Goal: Task Accomplishment & Management: Use online tool/utility

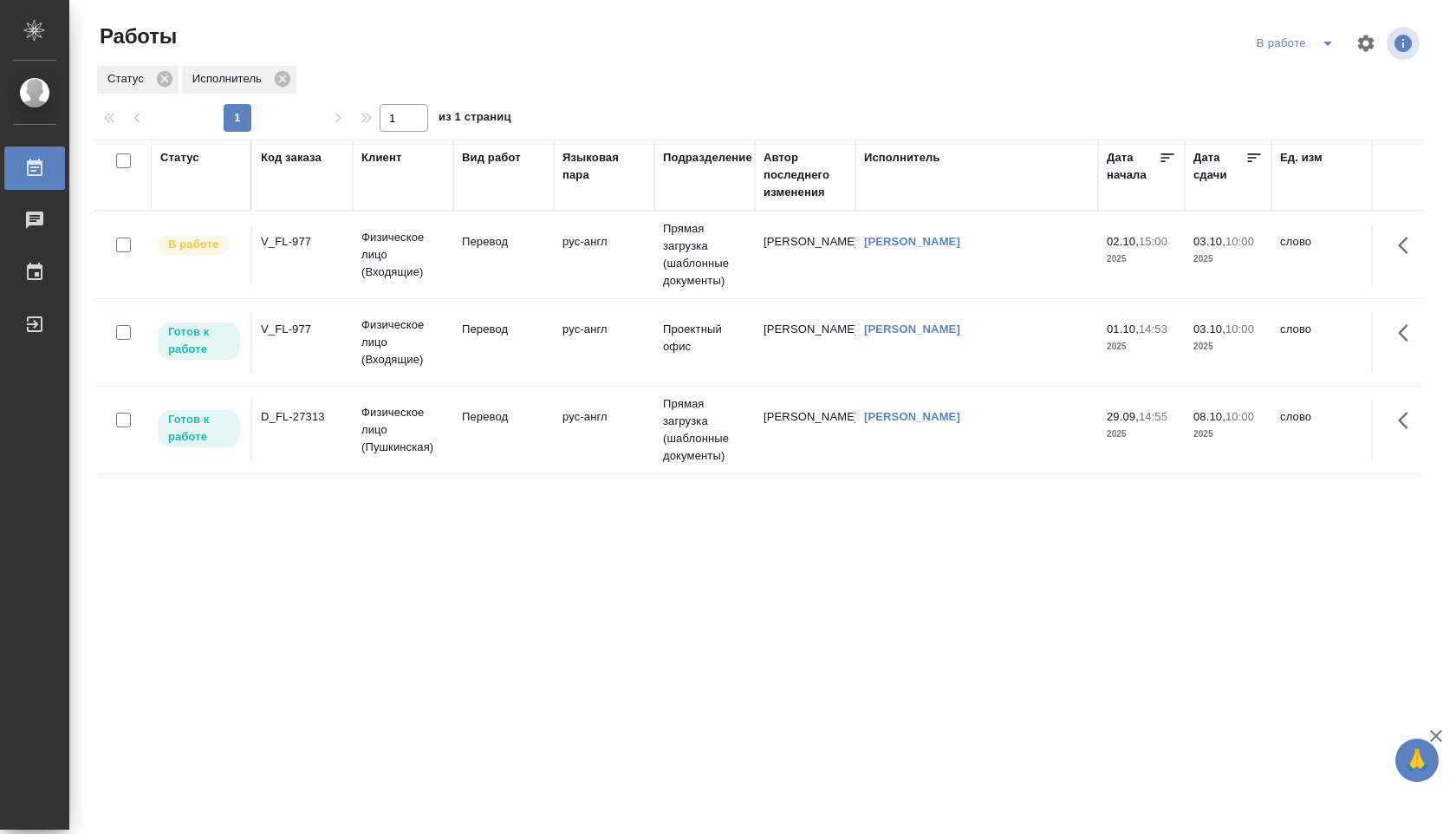
click at [732, 261] on td "Прямая загрузка (шаблонные документы)" at bounding box center [705, 255] width 100 height 87
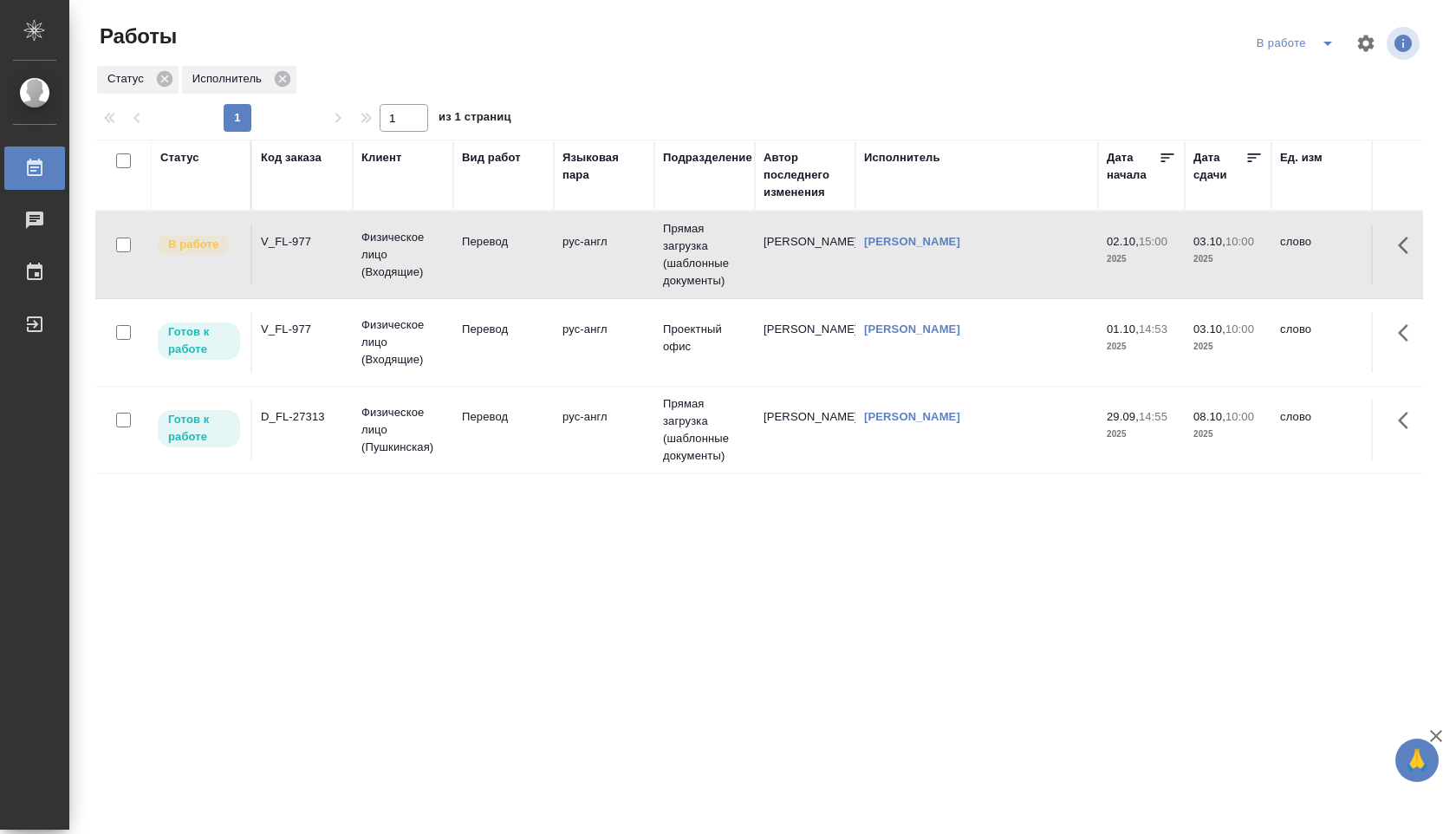
click at [732, 261] on td "Прямая загрузка (шаблонные документы)" at bounding box center [705, 255] width 100 height 87
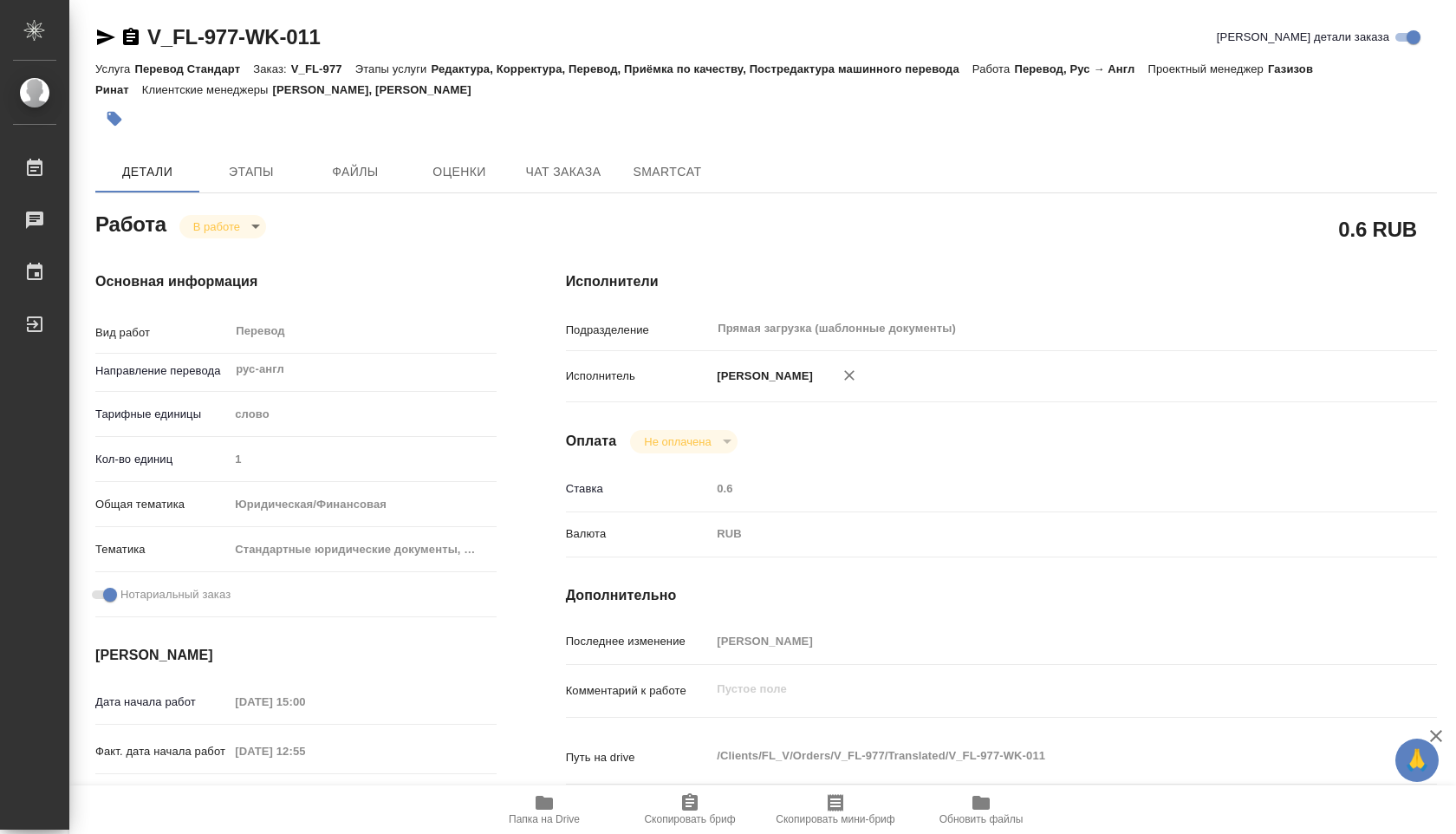
type textarea "x"
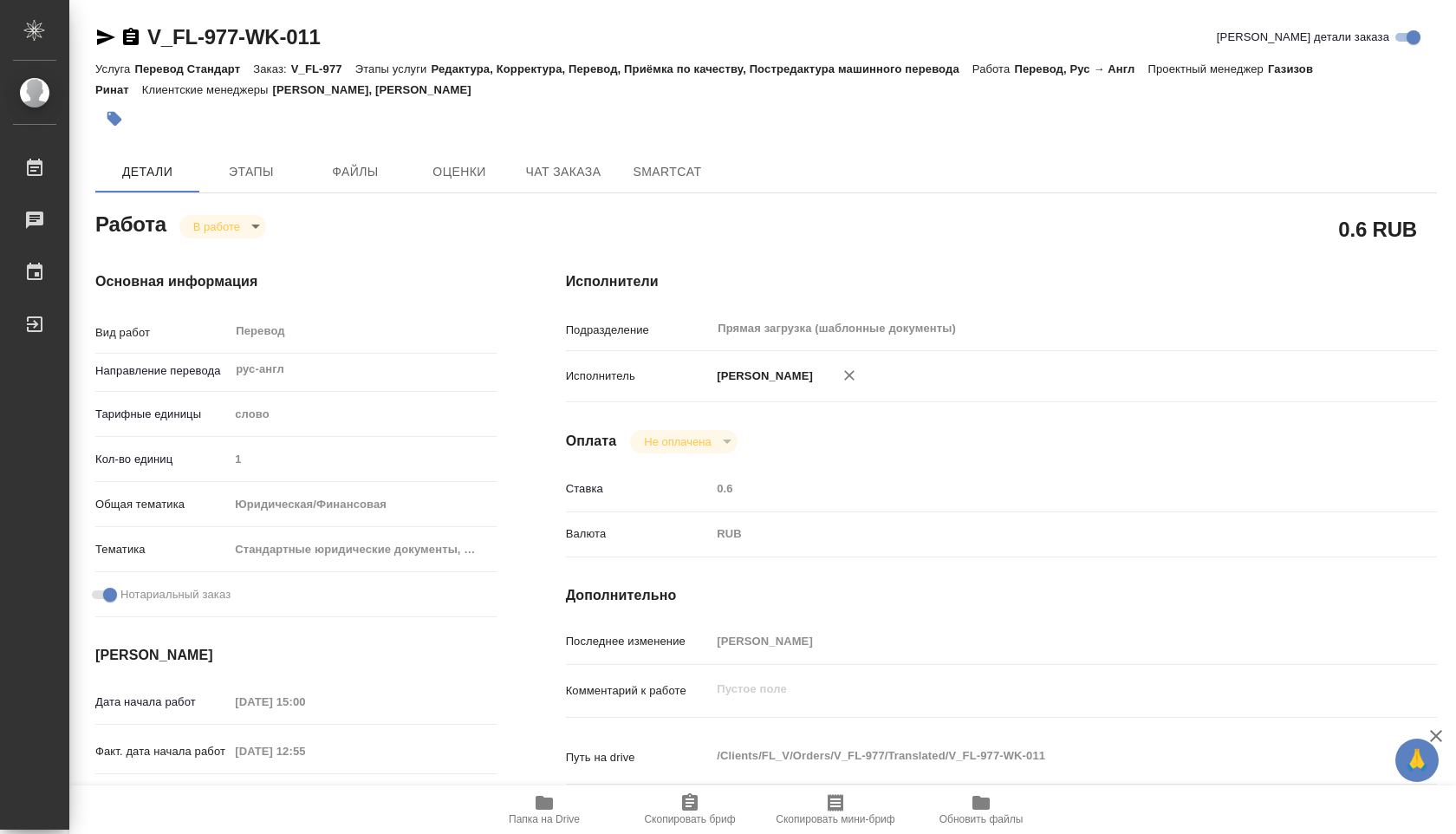
type textarea "x"
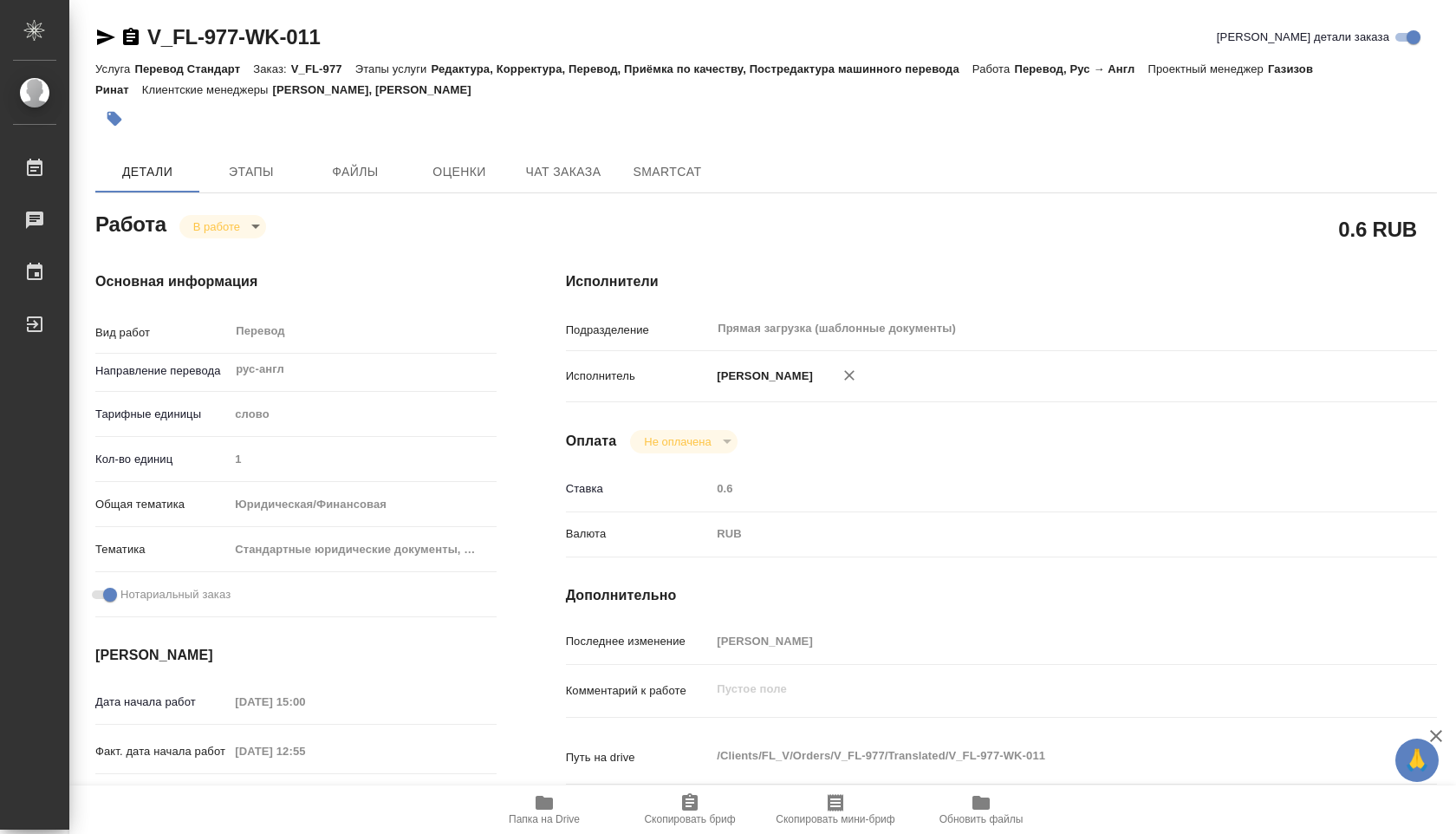
type textarea "x"
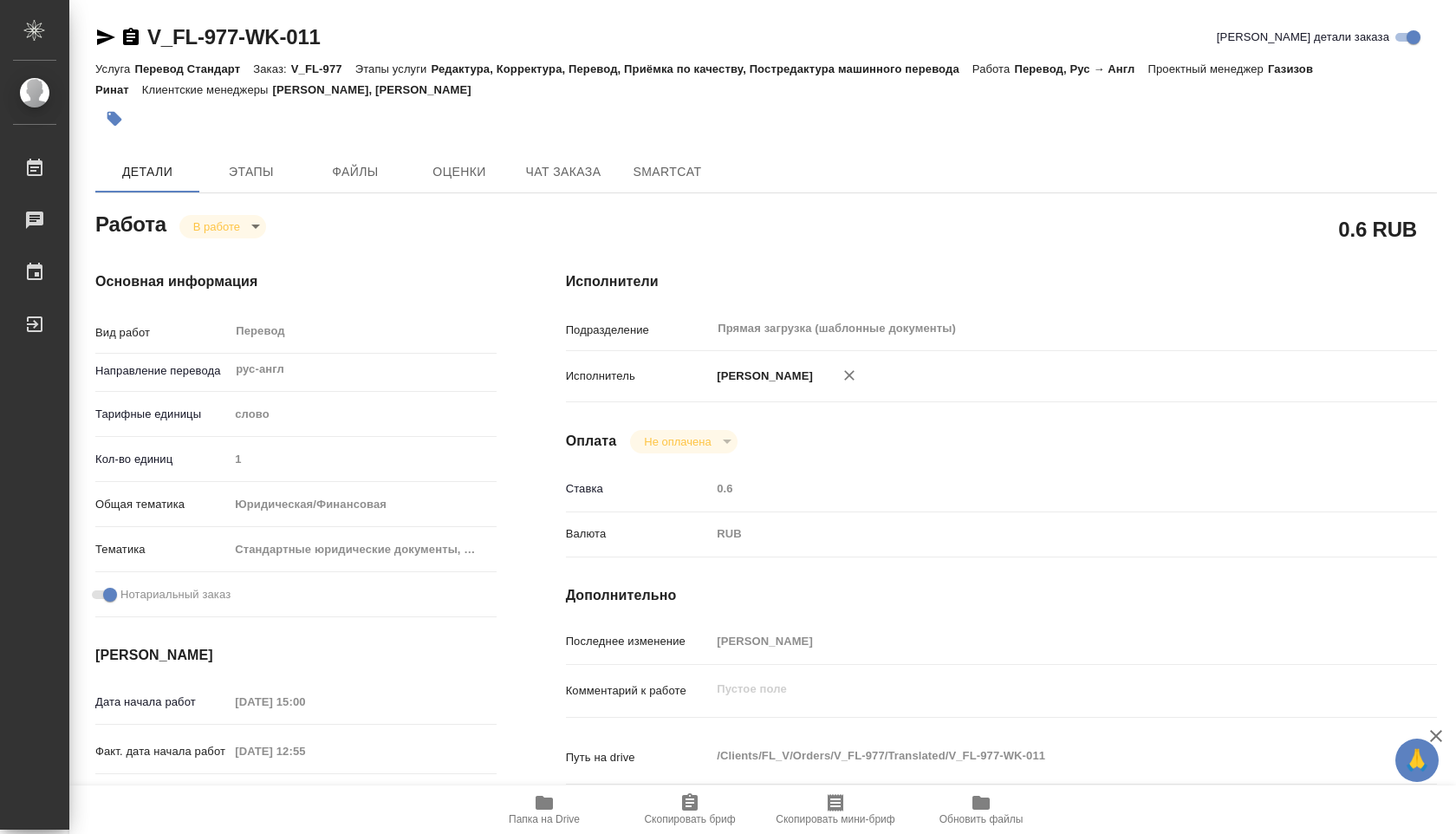
type textarea "x"
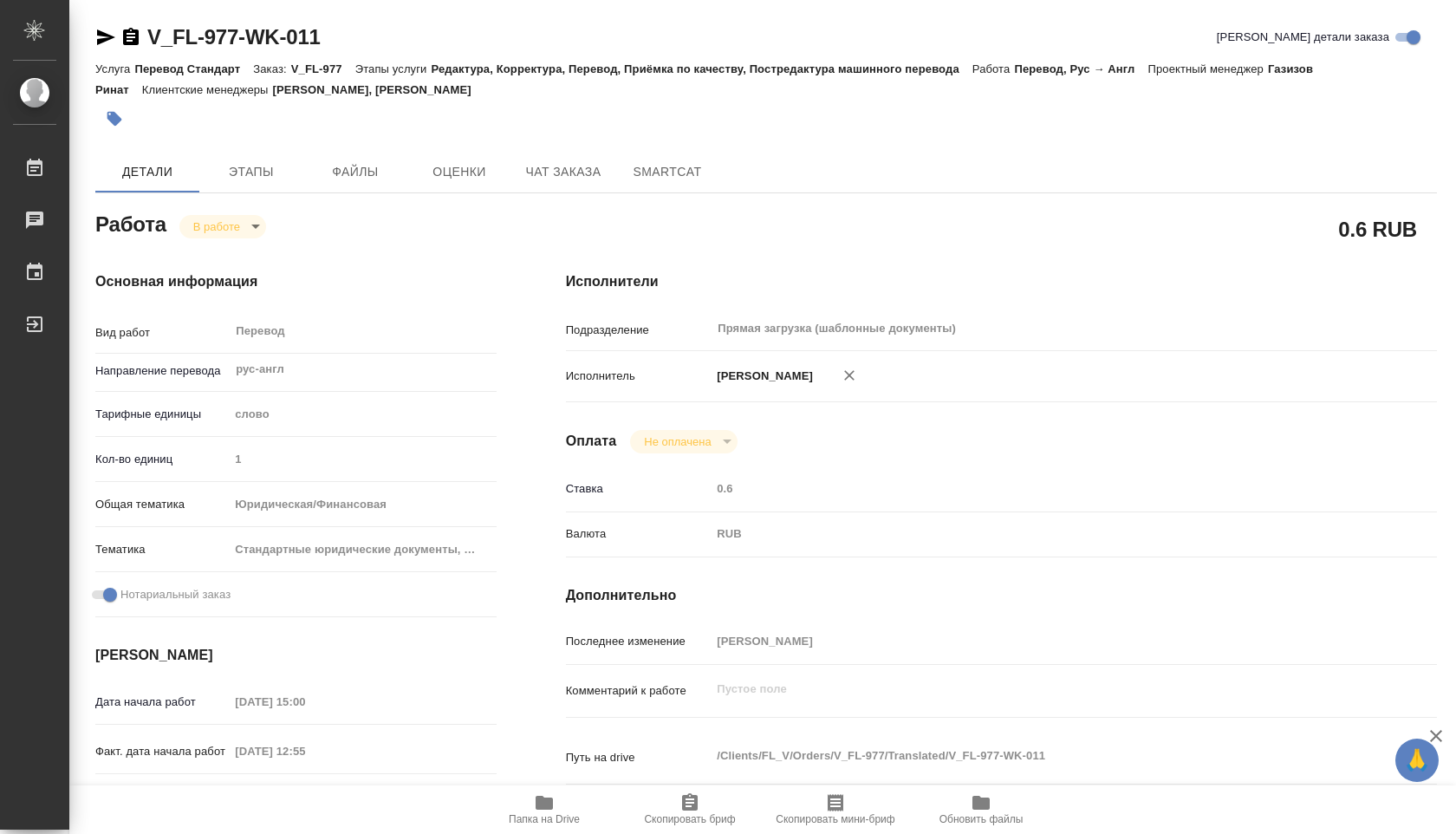
type textarea "x"
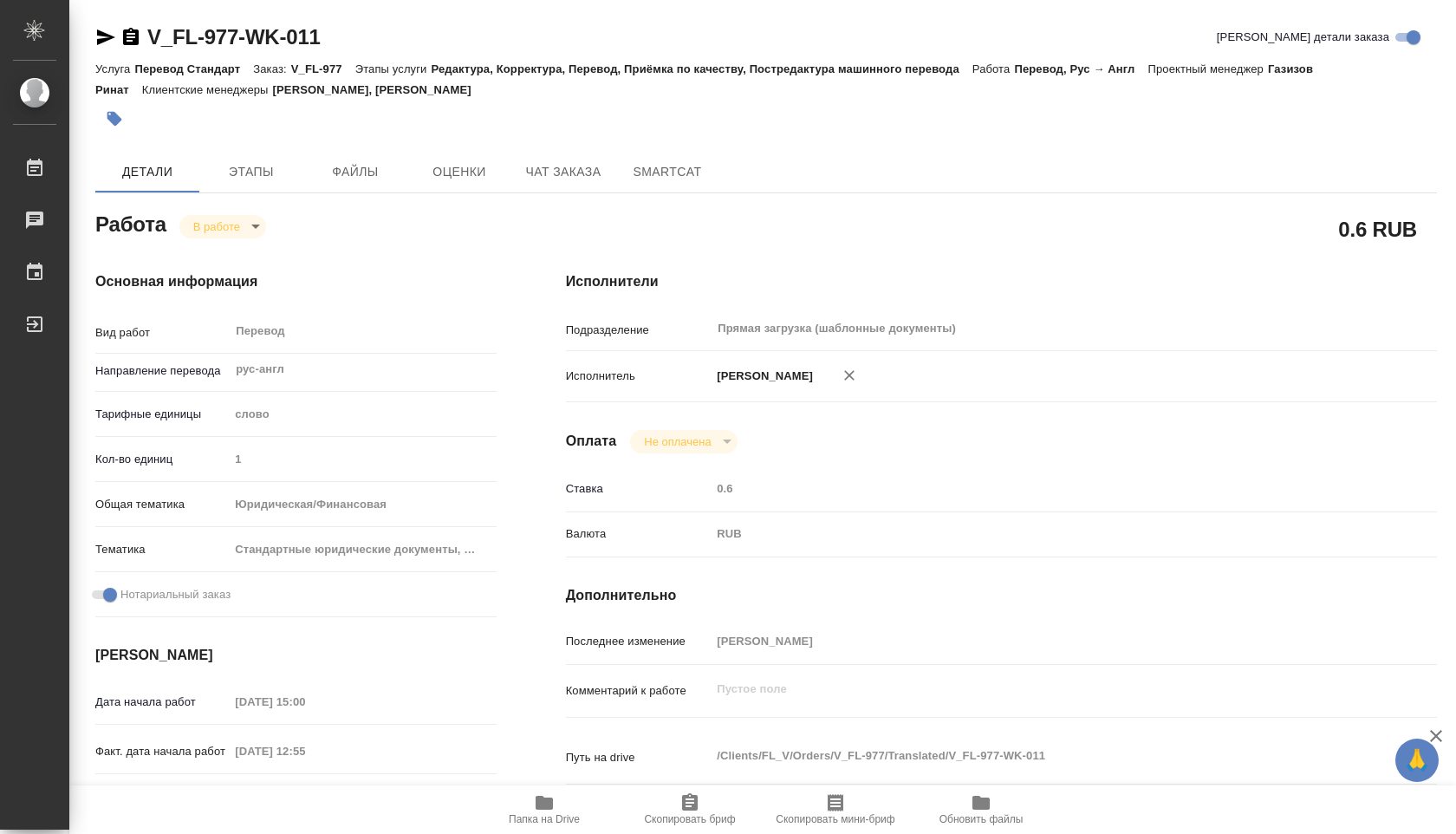
type textarea "x"
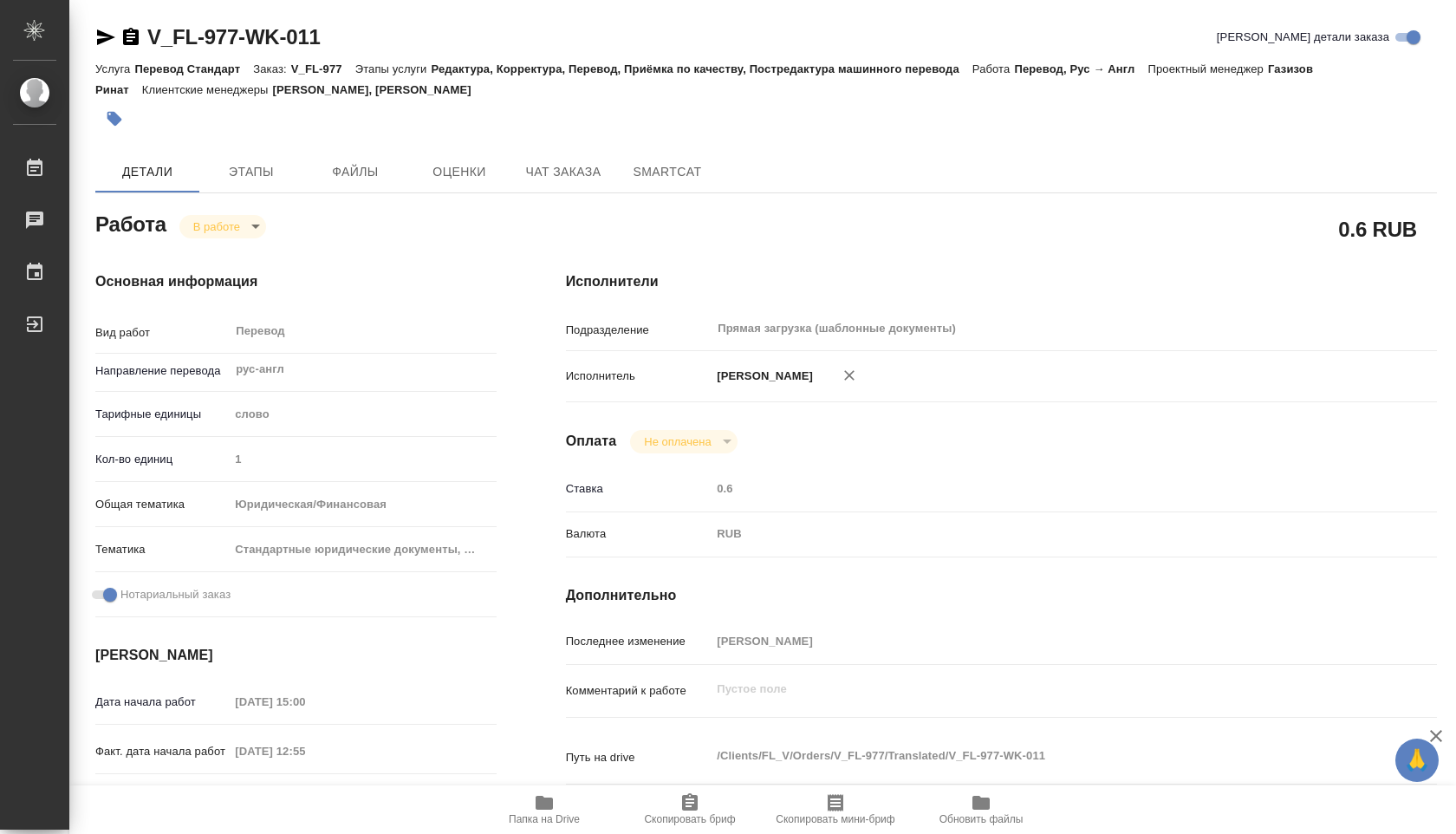
type textarea "x"
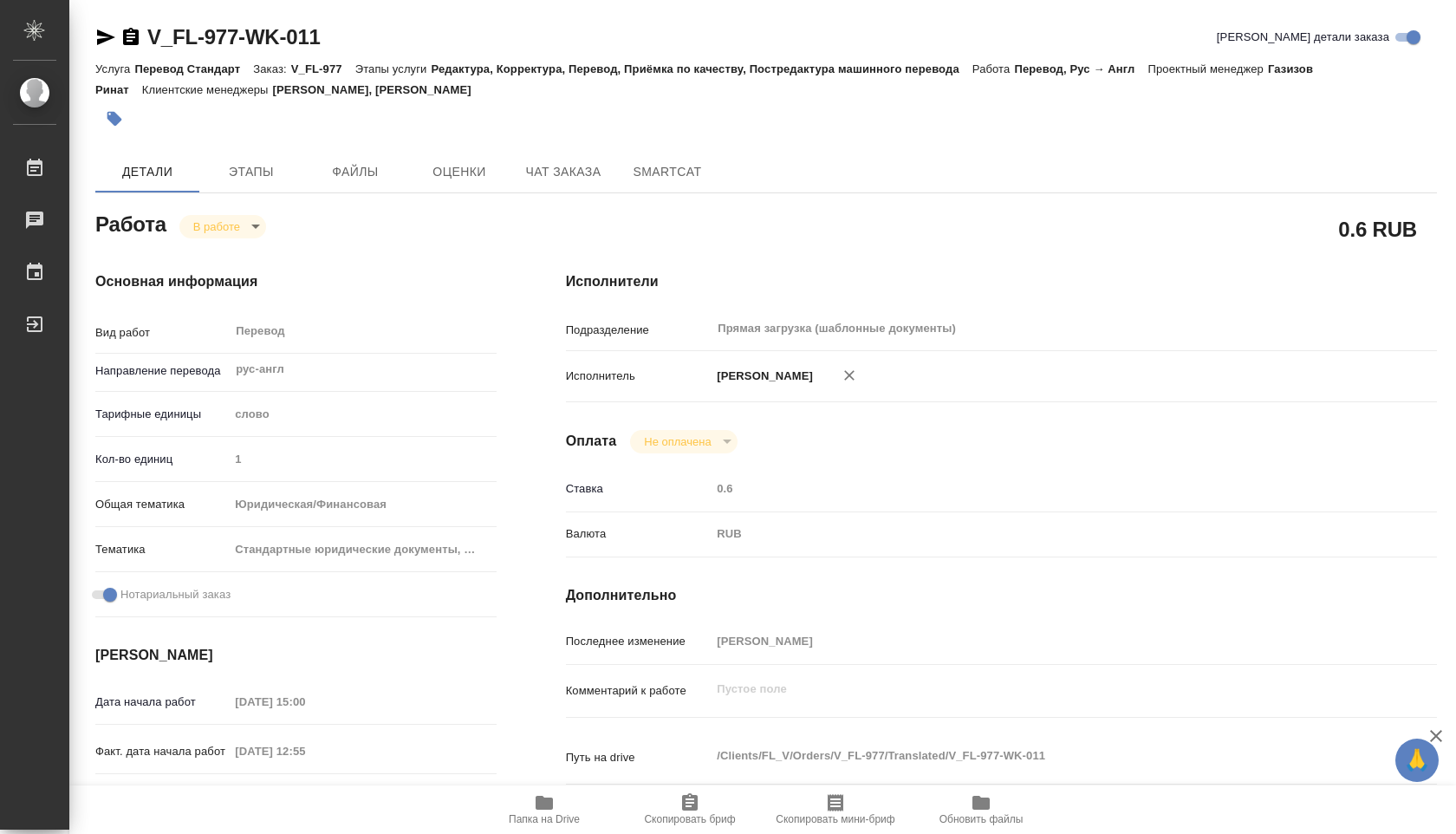
type textarea "x"
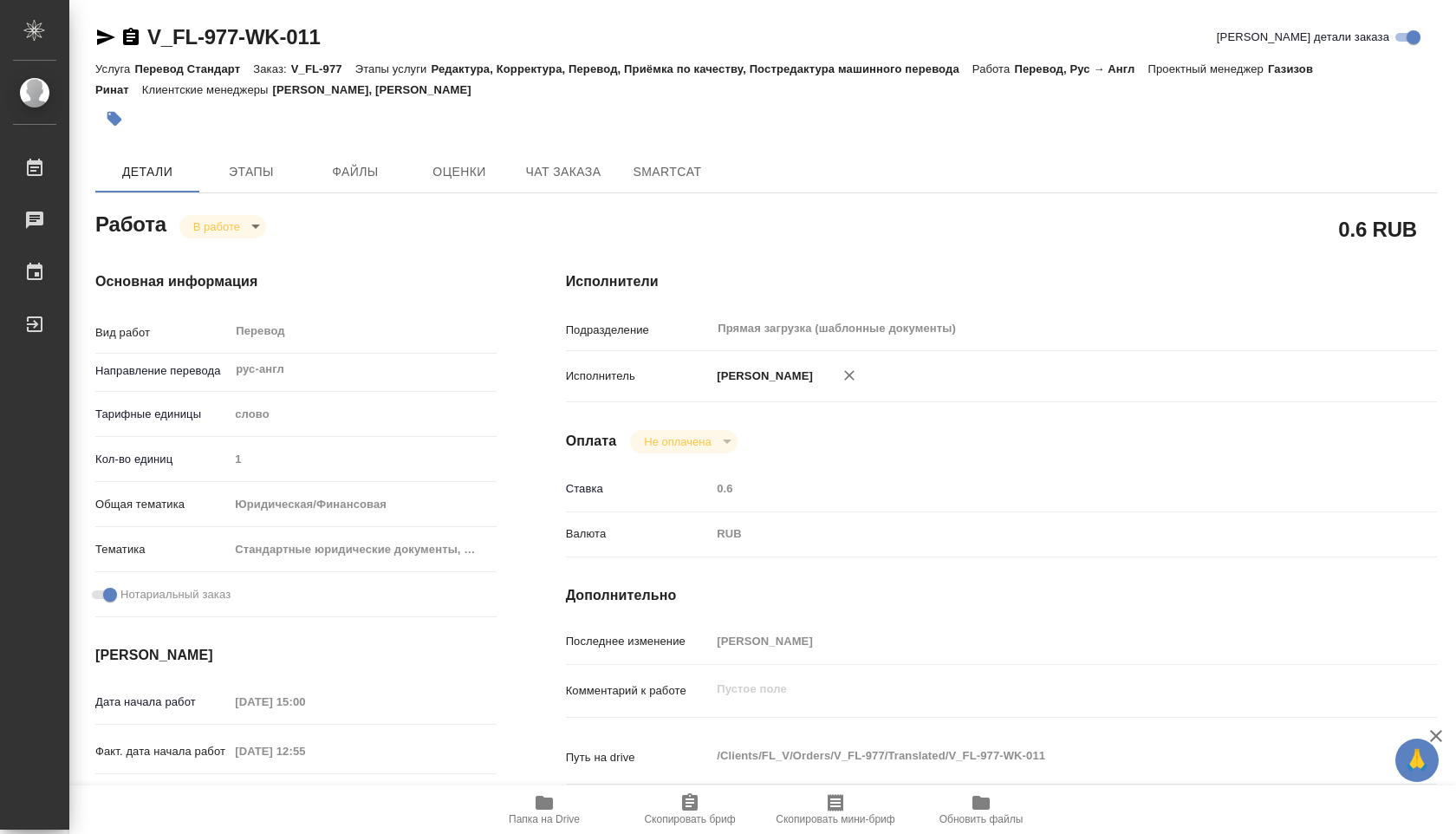
type textarea "x"
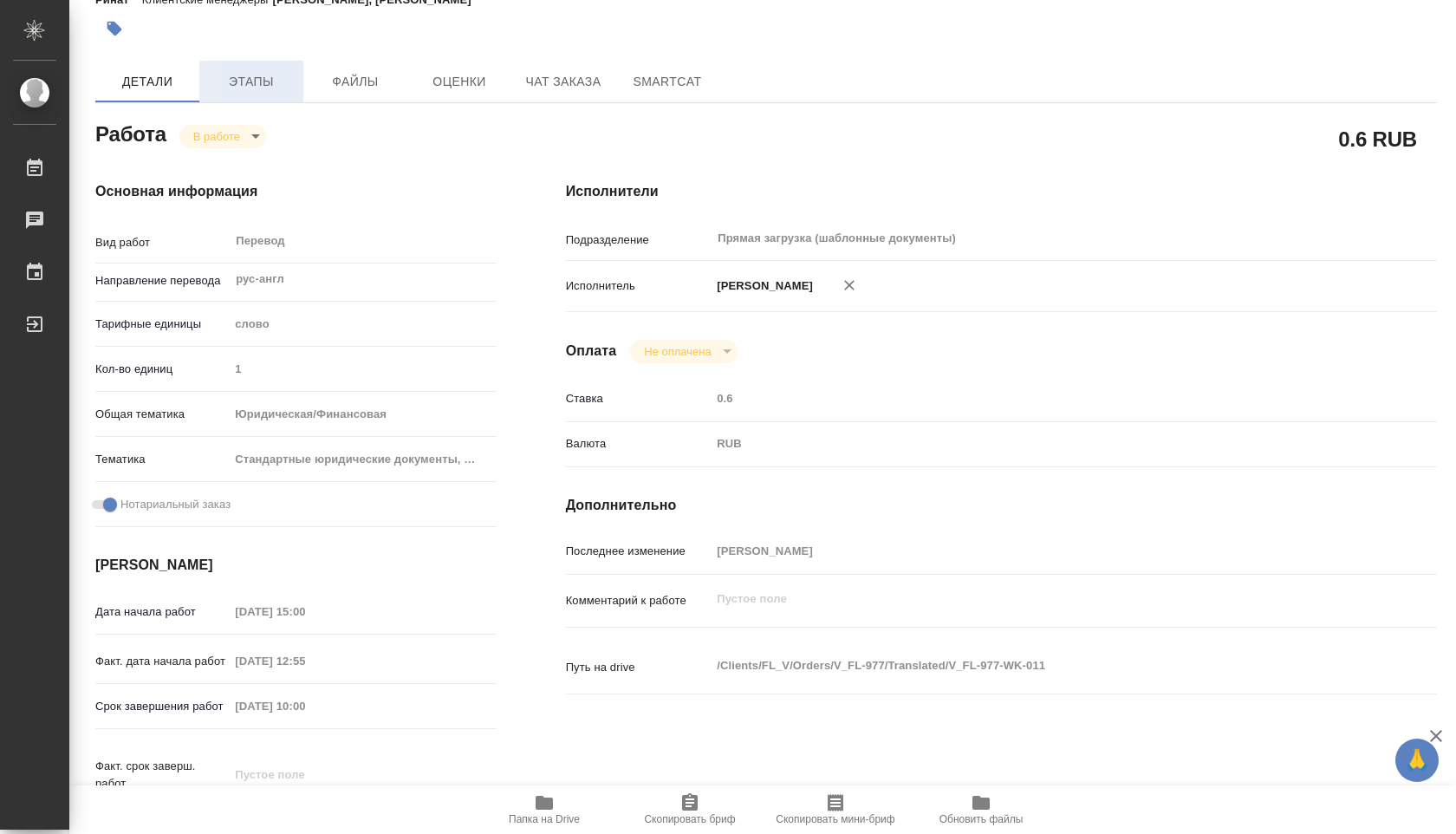
scroll to position [96, 0]
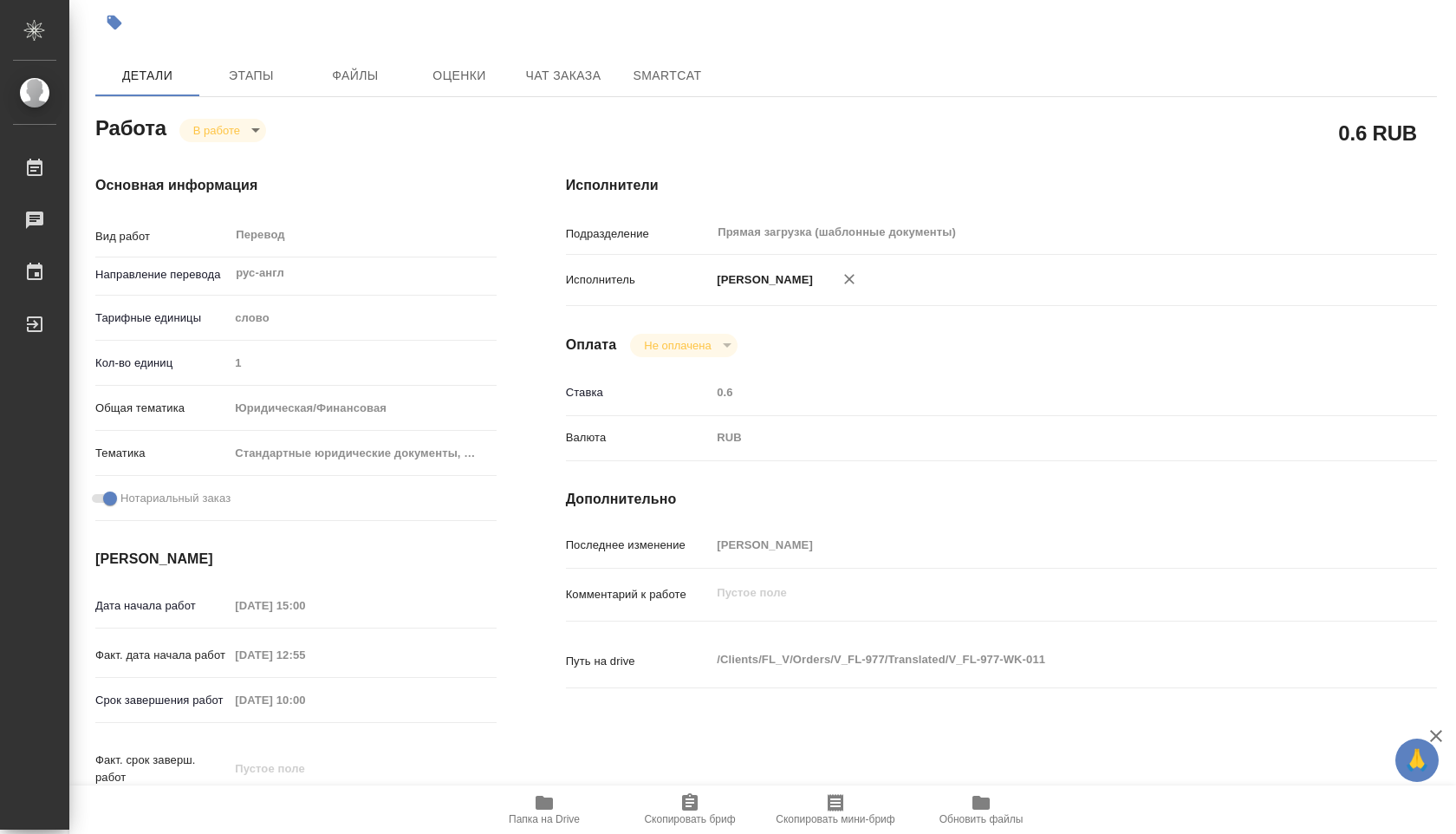
click at [247, 53] on div "V_FL-977-WK-011 Кратко детали заказа Услуга Перевод Стандарт Заказ: V_FL-977 Эт…" at bounding box center [766, 652] width 1361 height 1496
click at [527, 807] on span "Папка на Drive" at bounding box center [544, 809] width 124 height 33
